Goal: Task Accomplishment & Management: Use online tool/utility

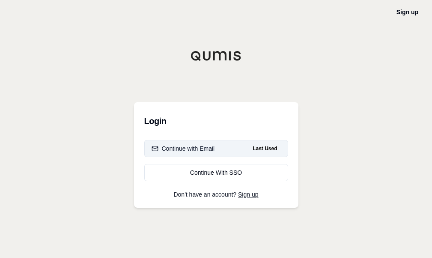
click at [260, 148] on span "Last Used" at bounding box center [264, 148] width 31 height 10
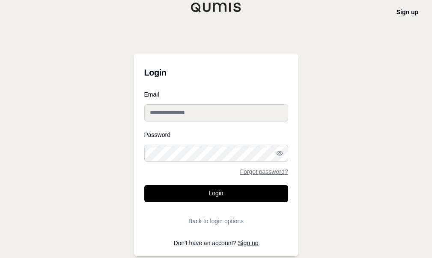
type input "**********"
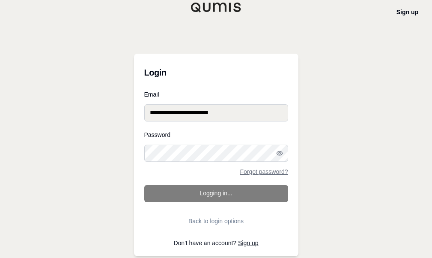
click at [238, 196] on form "**********" at bounding box center [216, 160] width 144 height 138
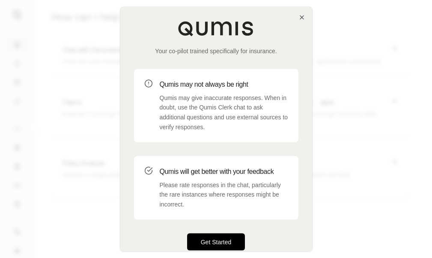
click at [222, 237] on button "Get Started" at bounding box center [216, 241] width 58 height 17
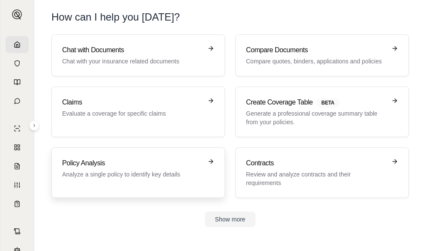
click at [142, 157] on link "Policy Analysis Analyze a single policy to identify key details" at bounding box center [138, 172] width 174 height 51
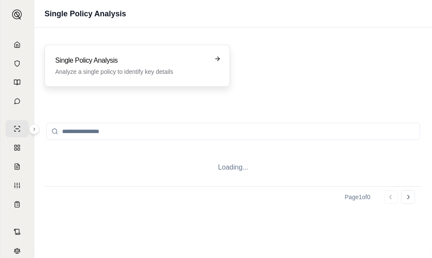
click at [147, 85] on div "Single Policy Analysis Analyze a single policy to identify key details" at bounding box center [138, 66] width 186 height 42
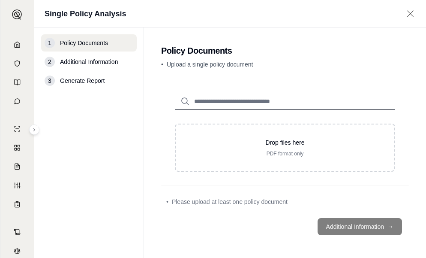
click at [158, 78] on main "Policy Documents • Upload a single policy document Drop files here PDF format o…" at bounding box center [285, 142] width 282 height 231
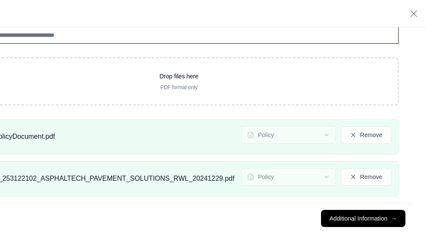
scroll to position [122, 217]
click at [353, 135] on icon at bounding box center [351, 135] width 7 height 7
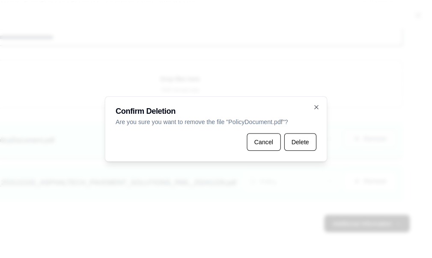
scroll to position [115, 213]
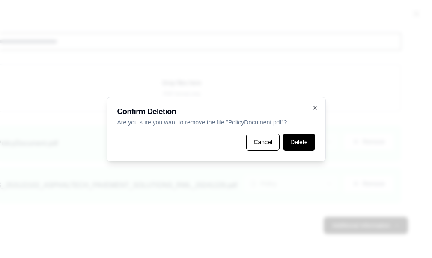
click at [288, 142] on button "Delete" at bounding box center [299, 141] width 32 height 17
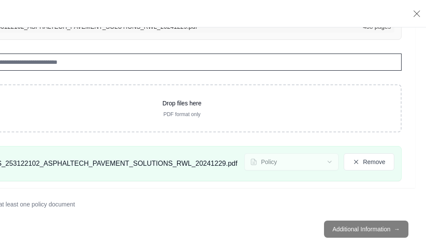
scroll to position [90, 213]
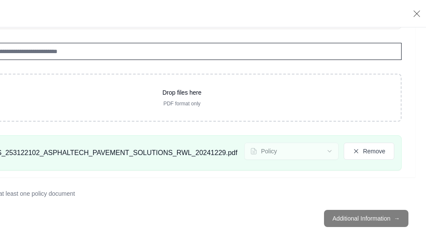
click at [368, 220] on footer "Additional Information →" at bounding box center [182, 218] width 467 height 31
click at [353, 151] on icon at bounding box center [356, 151] width 7 height 7
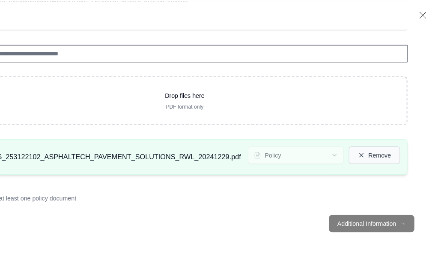
scroll to position [84, 213]
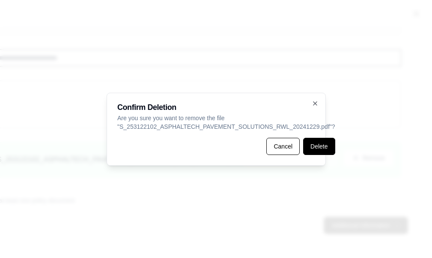
click at [307, 151] on button "Delete" at bounding box center [319, 146] width 32 height 17
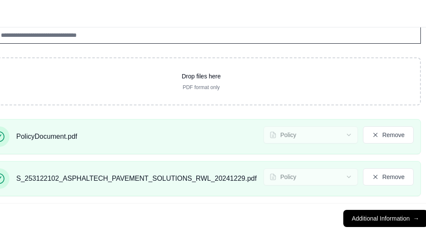
scroll to position [122, 195]
click at [374, 178] on icon at bounding box center [373, 177] width 4 height 4
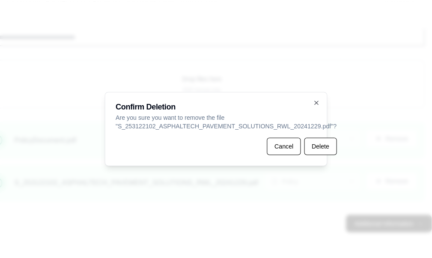
scroll to position [115, 195]
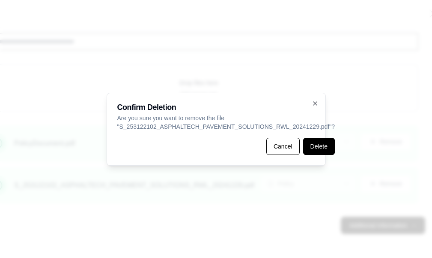
click at [310, 144] on button "Delete" at bounding box center [319, 146] width 32 height 17
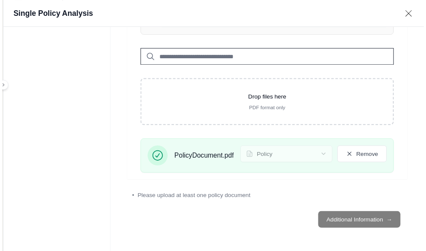
scroll to position [71, 33]
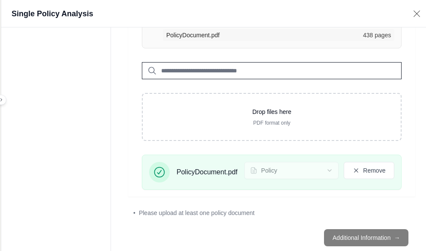
click at [369, 239] on footer "Additional Information →" at bounding box center [271, 237] width 287 height 31
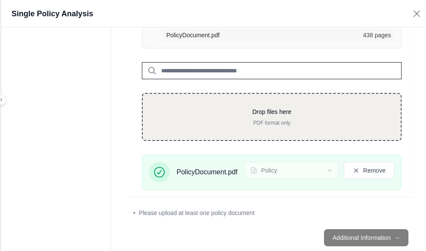
click at [269, 104] on div "Drop files here PDF format only" at bounding box center [272, 117] width 260 height 48
type input "**********"
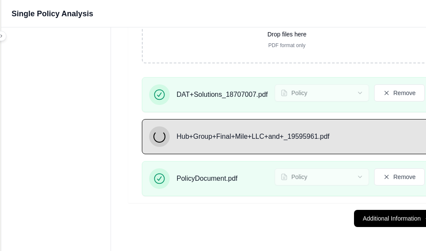
scroll to position [179, 33]
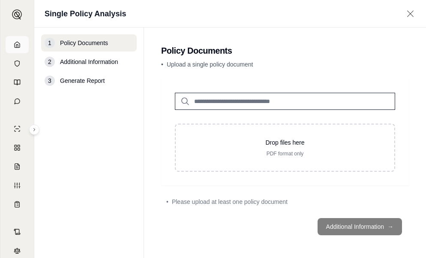
click at [16, 46] on polyline at bounding box center [17, 46] width 2 height 3
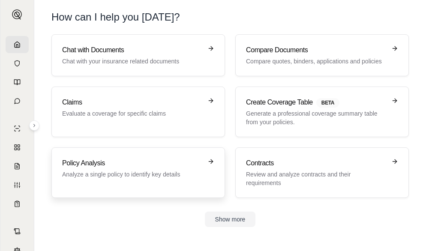
click at [124, 171] on p "Analyze a single policy to identify key details" at bounding box center [132, 174] width 140 height 9
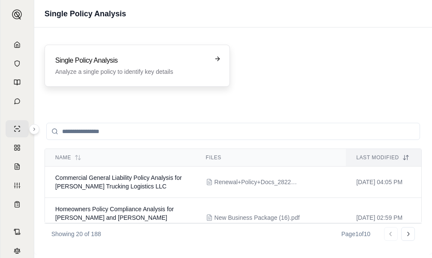
click at [151, 78] on div "Single Policy Analysis Analyze a single policy to identify key details" at bounding box center [138, 66] width 186 height 42
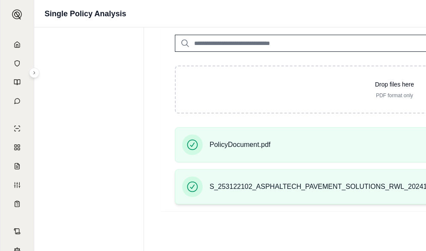
scroll to position [122, 0]
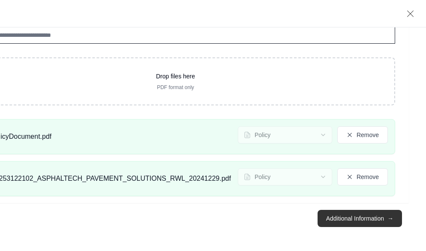
click at [363, 225] on button "Additional Information →" at bounding box center [360, 218] width 84 height 17
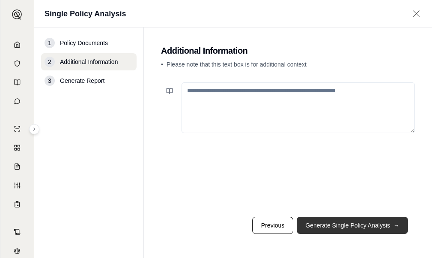
click at [372, 230] on button "Generate Single Policy Analysis →" at bounding box center [352, 224] width 111 height 17
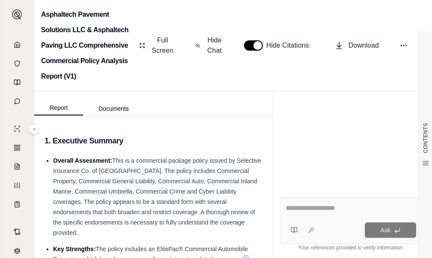
scroll to position [111, 0]
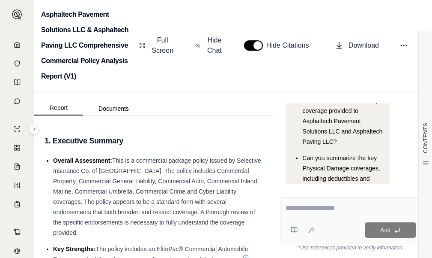
click at [341, 208] on textarea at bounding box center [351, 208] width 131 height 10
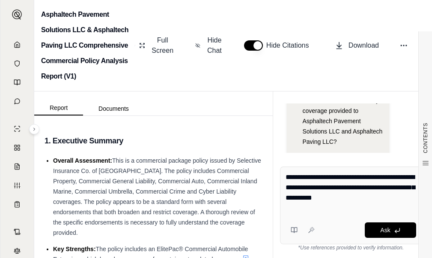
type textarea "**********"
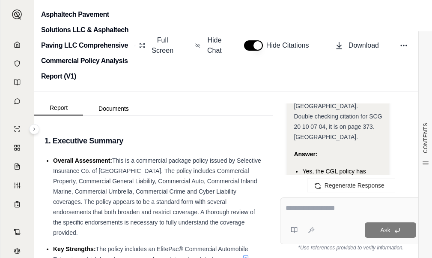
scroll to position [2188, 0]
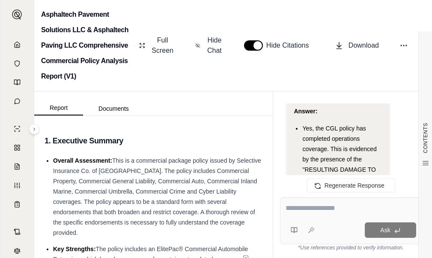
click at [320, 195] on icon at bounding box center [323, 198] width 7 height 7
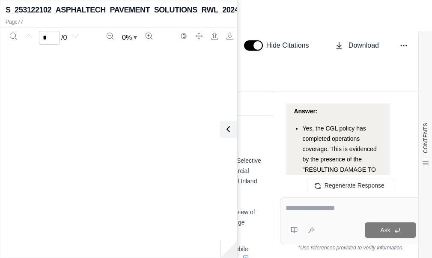
scroll to position [2505, 0]
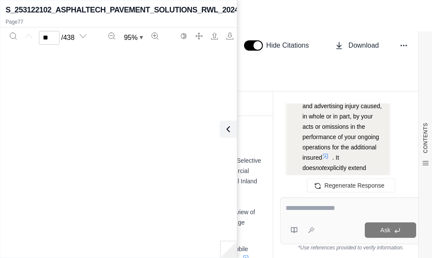
type input "**"
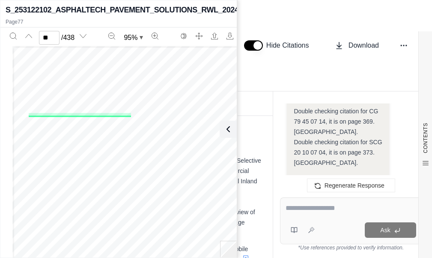
scroll to position [2162, 0]
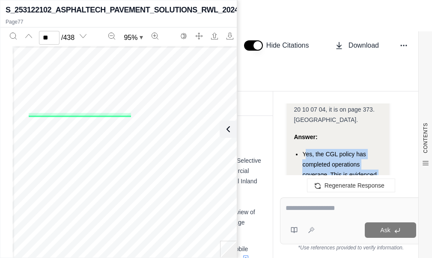
drag, startPoint x: 305, startPoint y: 127, endPoint x: 353, endPoint y: 165, distance: 61.0
click at [353, 165] on li "Yes, the CGL policy has completed operations coverage. This is evidenced by the…" at bounding box center [343, 242] width 80 height 186
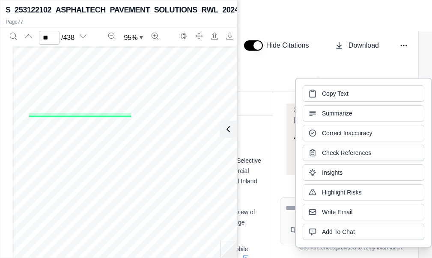
click at [276, 128] on div "Hi Streetsmart 👋 - We have generated a report based on the documents you upload…" at bounding box center [351, 143] width 156 height 94
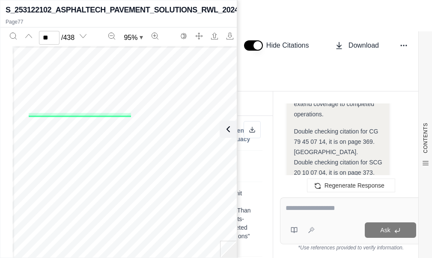
scroll to position [2119, 0]
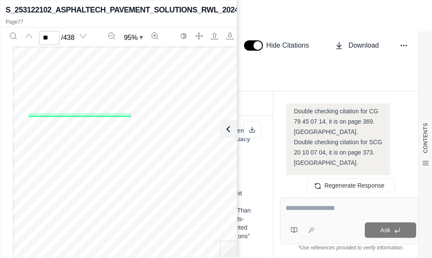
click at [305, 193] on span "Yes, the CGL policy has completed operations coverage. This is evidenced by the…" at bounding box center [340, 227] width 74 height 69
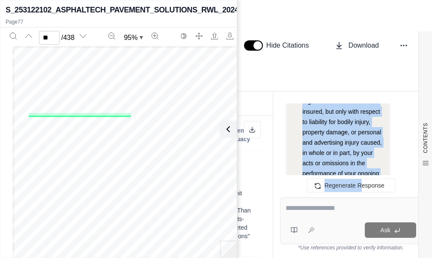
scroll to position [2480, 0]
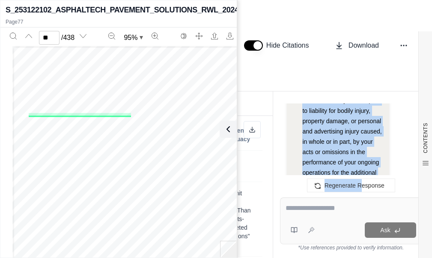
drag, startPoint x: 304, startPoint y: 129, endPoint x: 378, endPoint y: 144, distance: 75.1
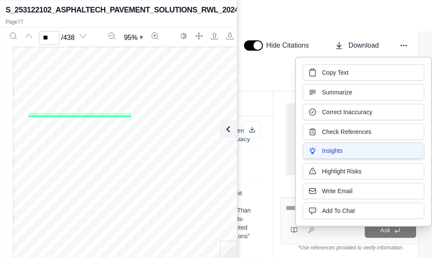
copy ul "Yes, the CGL policy has completed operations coverage. This is evidenced by the…"
